Goal: Information Seeking & Learning: Learn about a topic

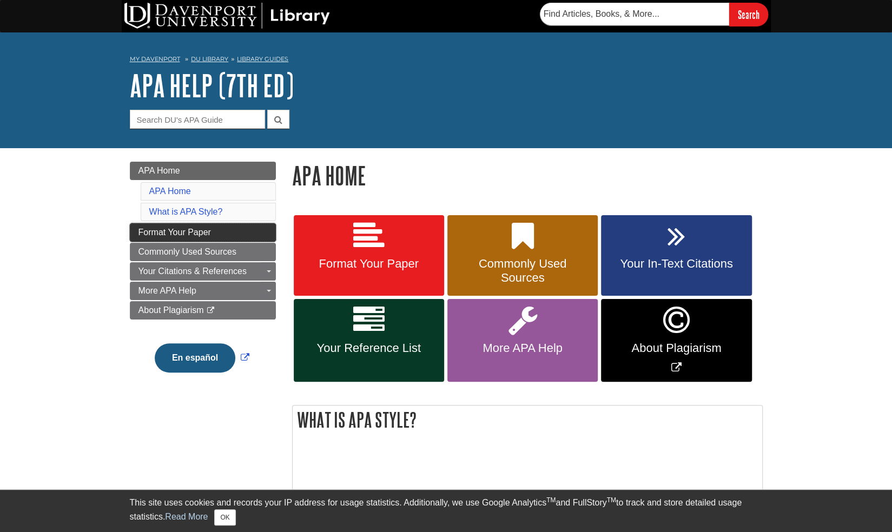
click at [243, 238] on link "Format Your Paper" at bounding box center [203, 232] width 146 height 18
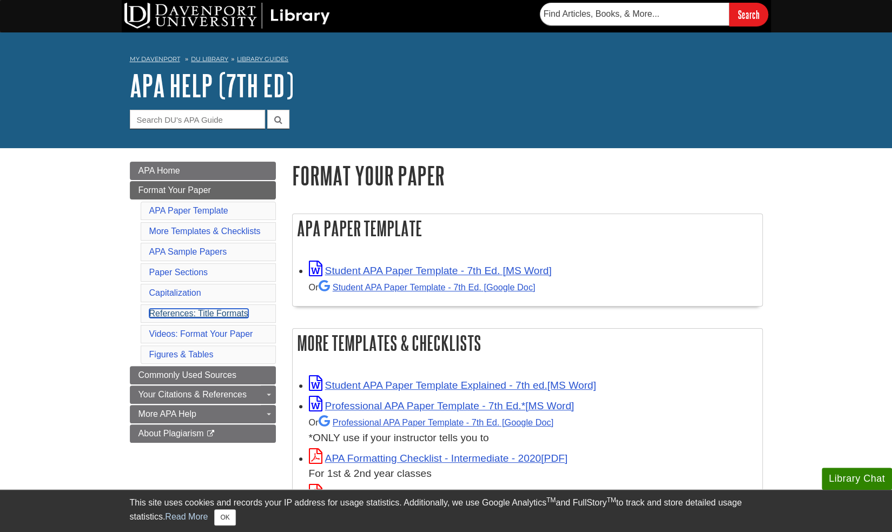
click at [198, 309] on link "References: Title Formats" at bounding box center [198, 313] width 99 height 9
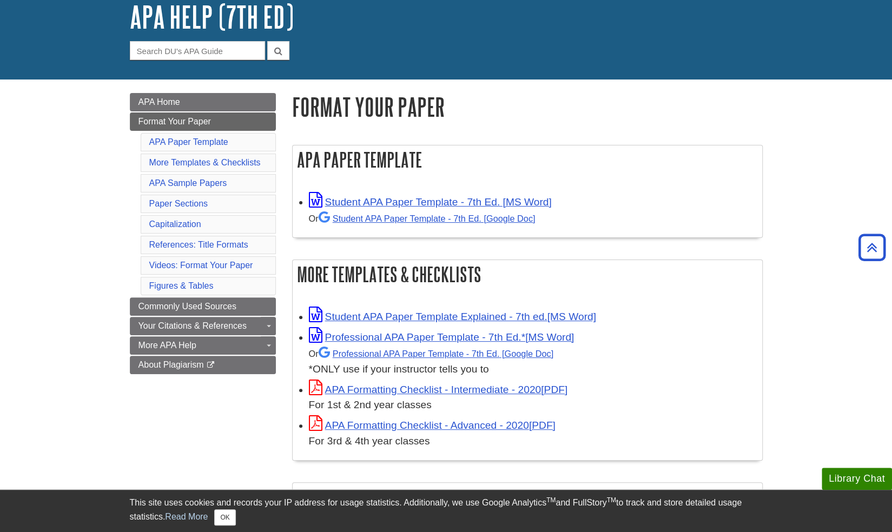
scroll to position [65, 0]
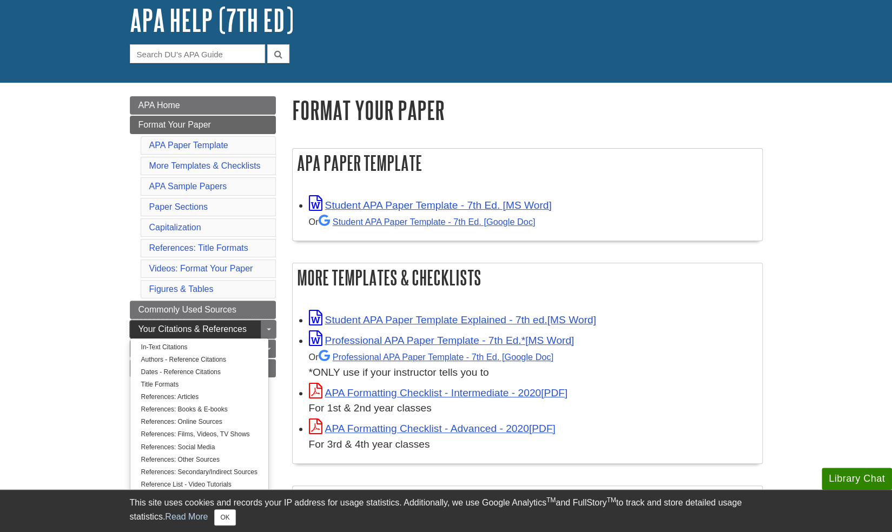
click at [225, 325] on span "Your Citations & References" at bounding box center [192, 328] width 108 height 9
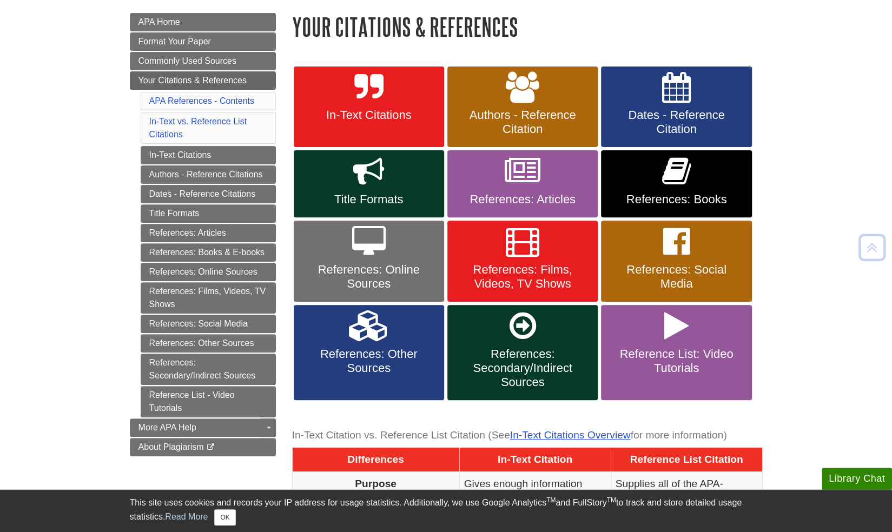
scroll to position [150, 0]
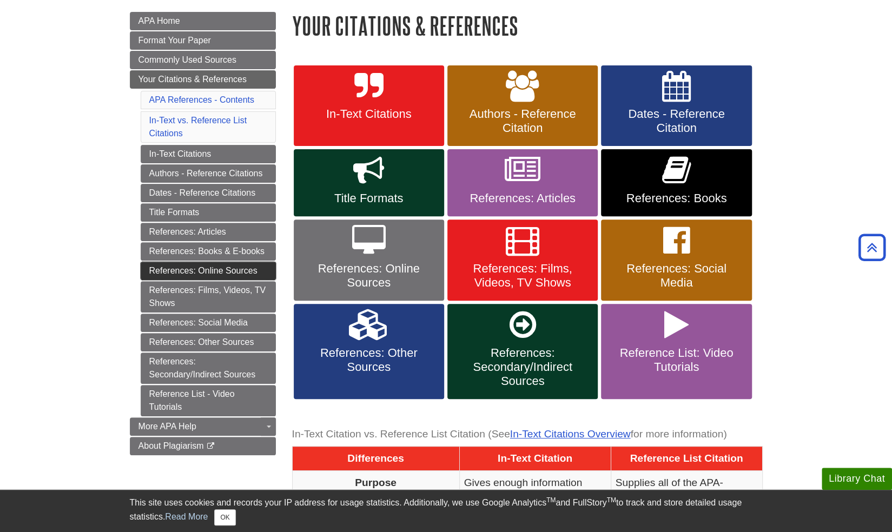
click at [241, 262] on link "References: Online Sources" at bounding box center [208, 271] width 135 height 18
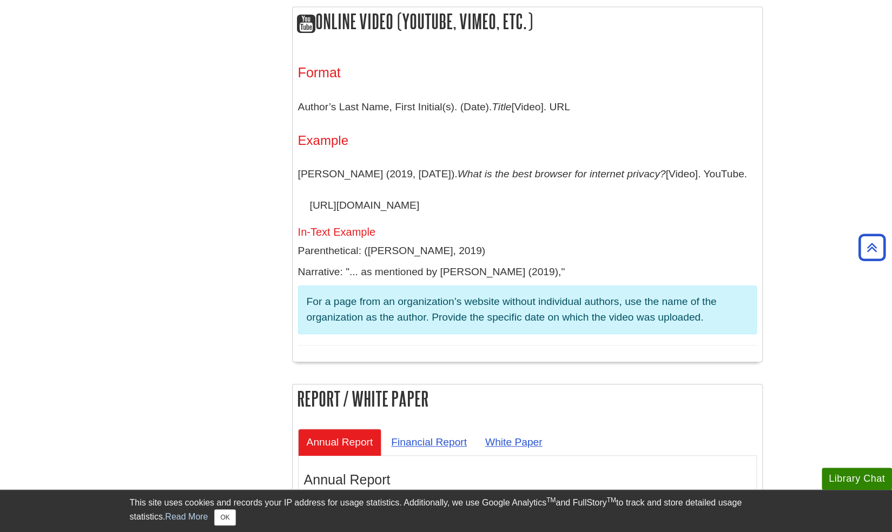
scroll to position [3062, 0]
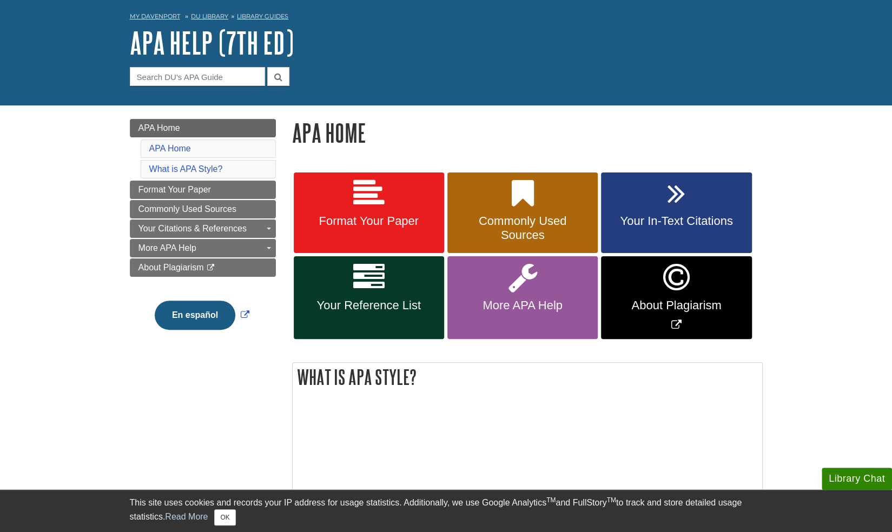
scroll to position [43, 0]
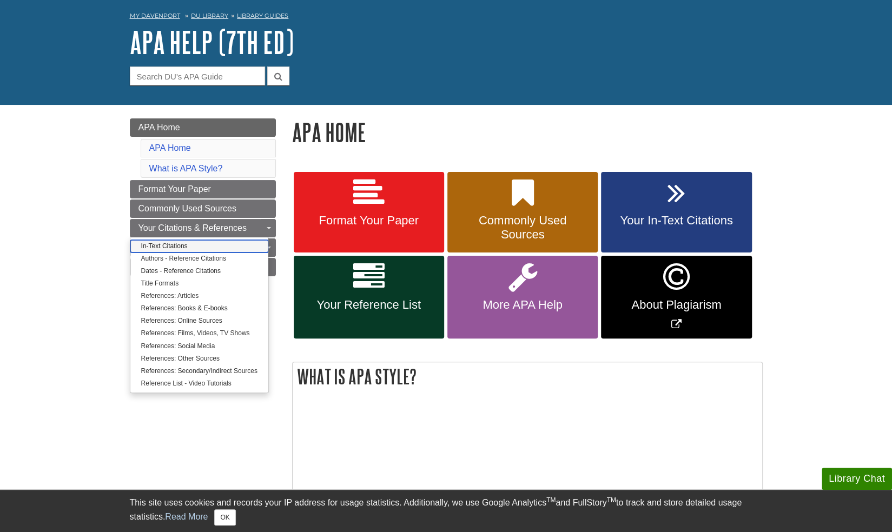
click at [212, 241] on link "In-Text Citations" at bounding box center [199, 246] width 138 height 12
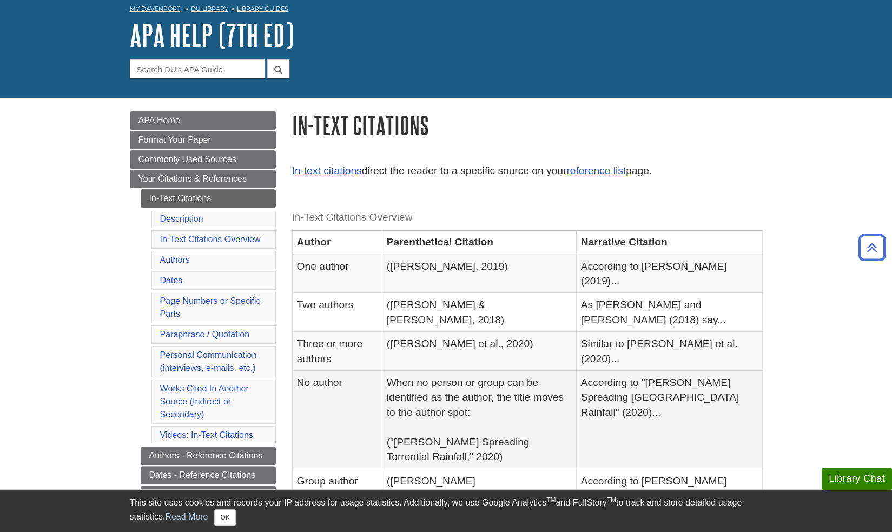
scroll to position [48, 0]
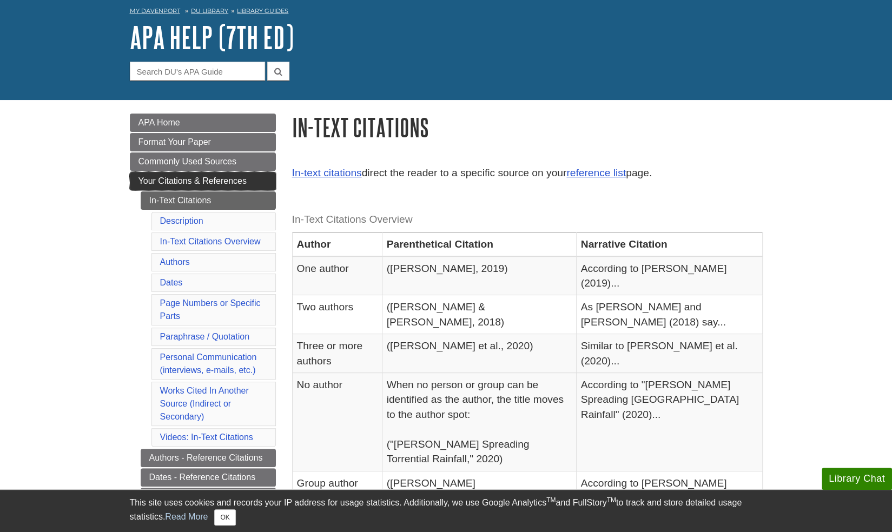
click at [205, 177] on span "Your Citations & References" at bounding box center [192, 180] width 108 height 9
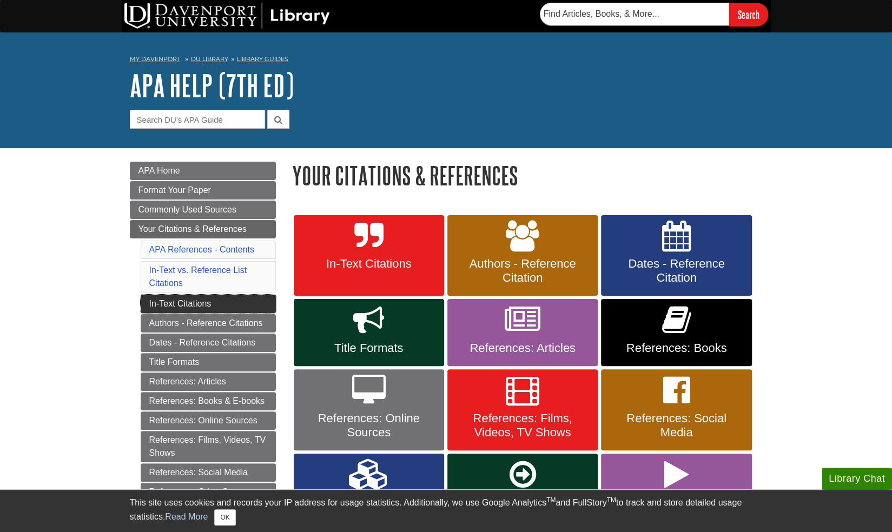
scroll to position [93, 0]
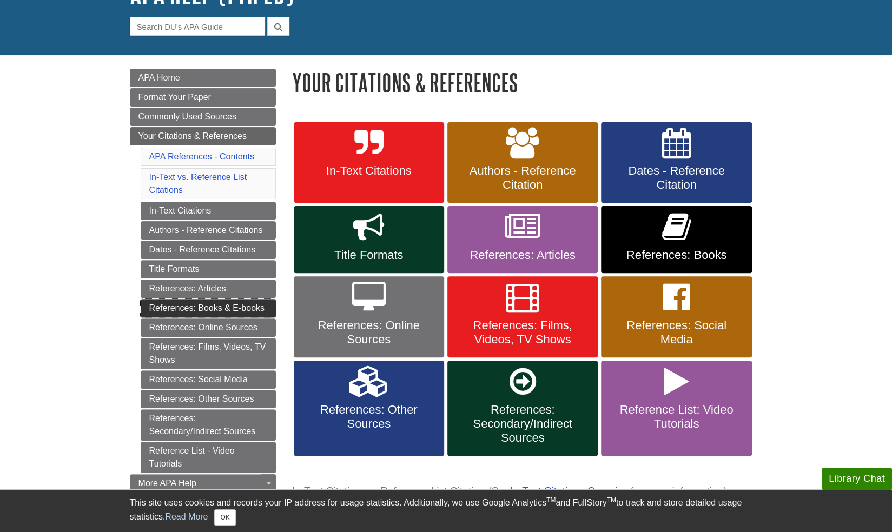
click at [226, 308] on link "References: Books & E-books" at bounding box center [208, 308] width 135 height 18
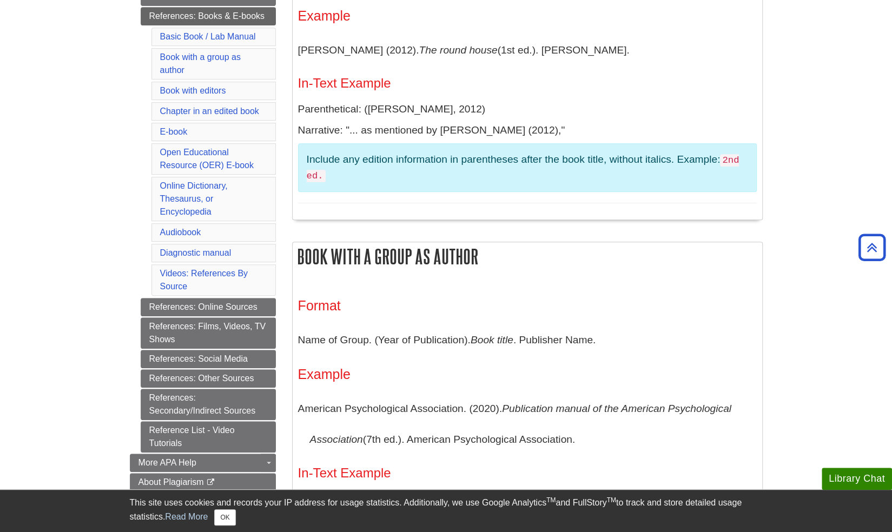
scroll to position [329, 0]
click at [247, 298] on link "References: Online Sources" at bounding box center [208, 307] width 135 height 18
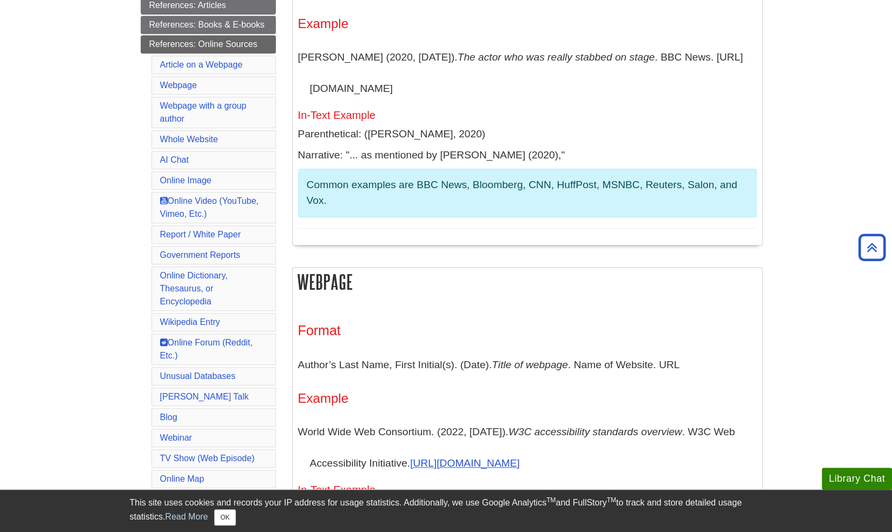
scroll to position [322, 0]
click at [219, 231] on link "Report / White Paper" at bounding box center [200, 233] width 81 height 9
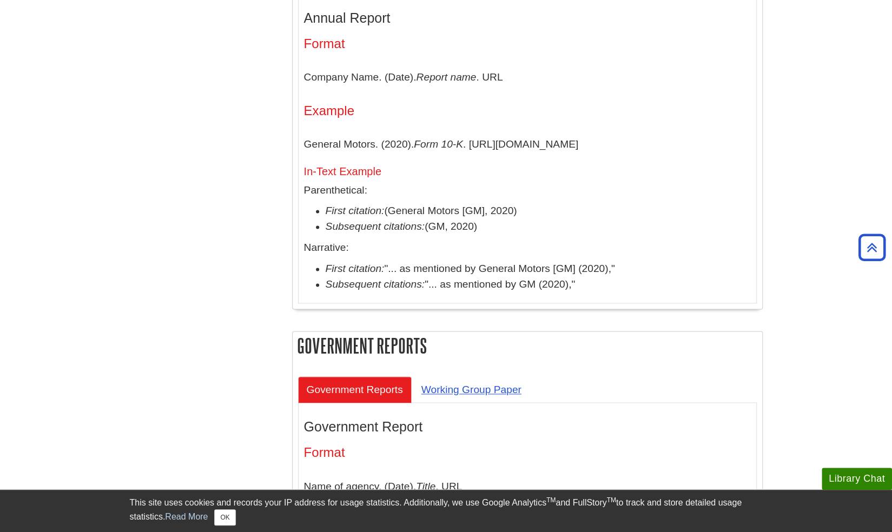
scroll to position [3471, 0]
